Goal: Task Accomplishment & Management: Manage account settings

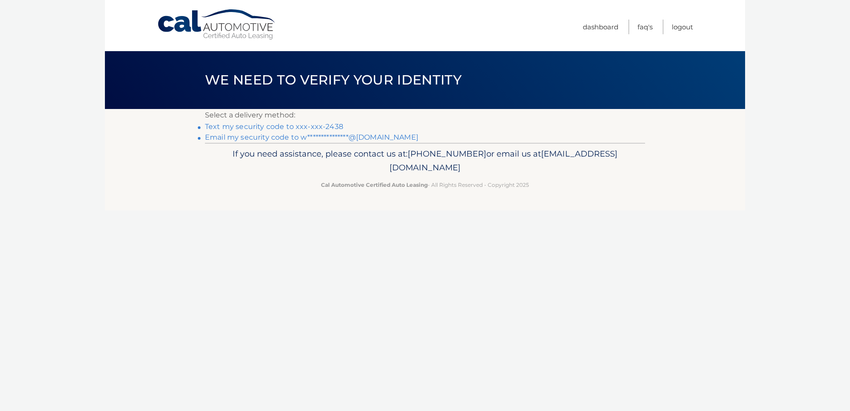
click at [287, 125] on link "Text my security code to xxx-xxx-2438" at bounding box center [274, 126] width 138 height 8
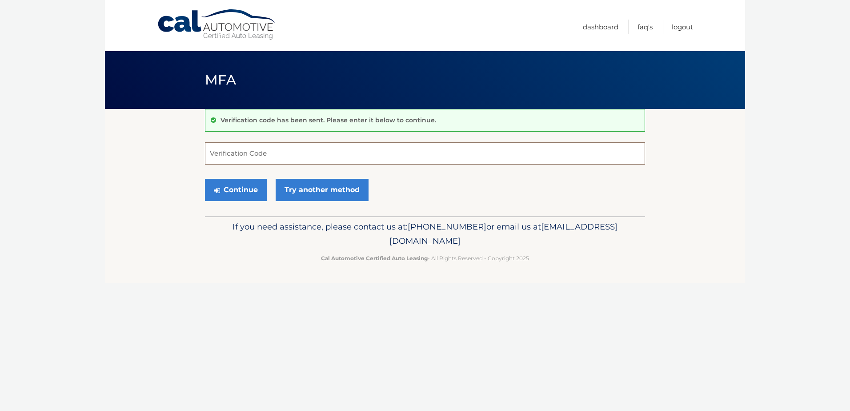
click at [287, 155] on input "Verification Code" at bounding box center [425, 153] width 440 height 22
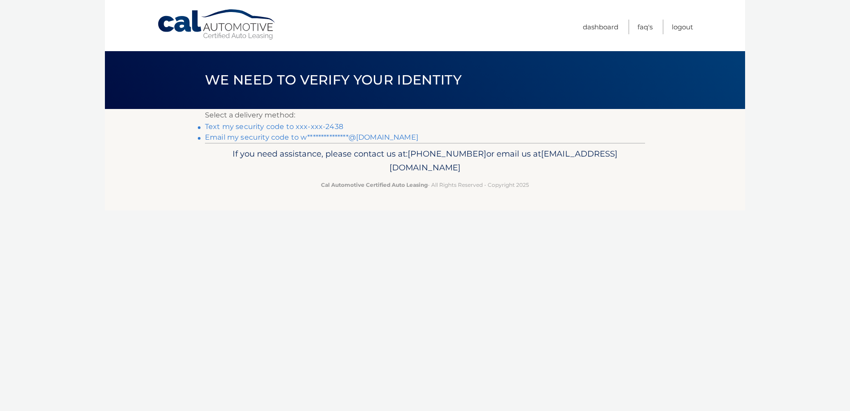
click at [305, 128] on link "Text my security code to xxx-xxx-2438" at bounding box center [274, 126] width 138 height 8
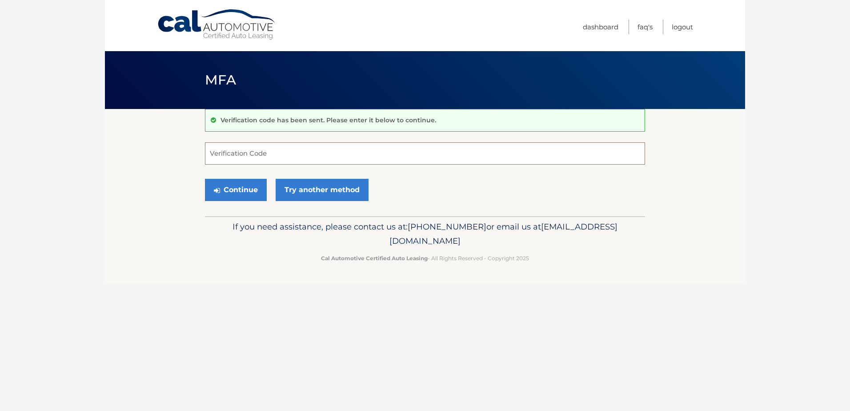
click at [295, 145] on input "Verification Code" at bounding box center [425, 153] width 440 height 22
type input "286446"
click at [232, 182] on button "Continue" at bounding box center [236, 190] width 62 height 22
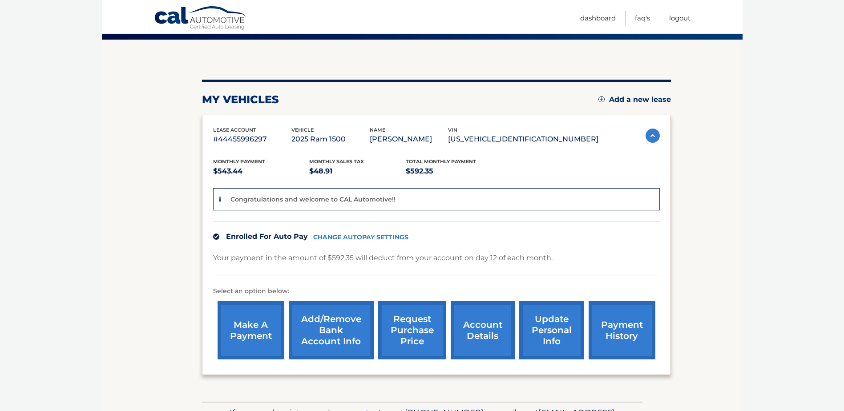
scroll to position [89, 0]
